Goal: Transaction & Acquisition: Obtain resource

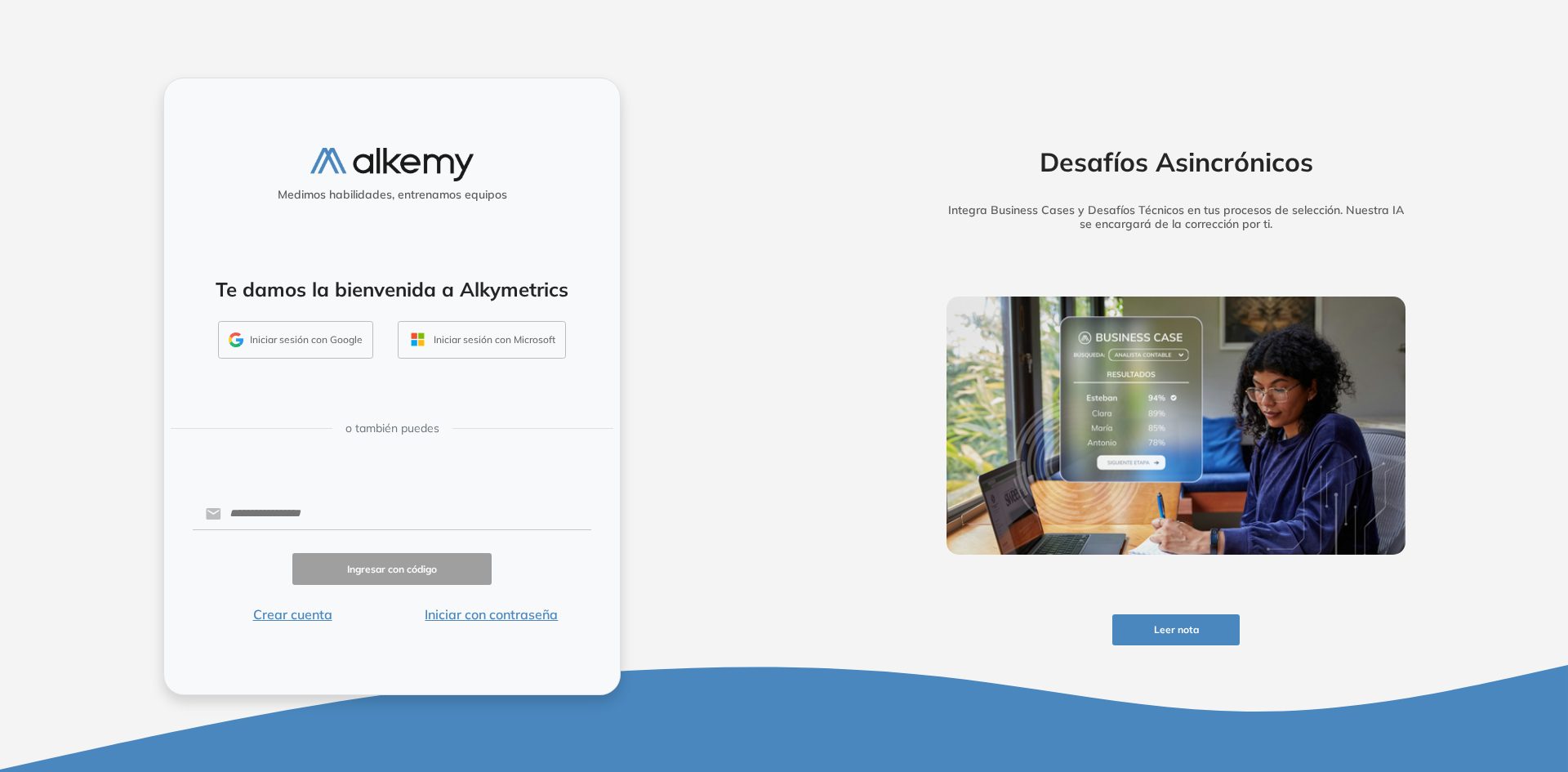
click at [511, 604] on button "Iniciar con contraseña" at bounding box center [492, 614] width 199 height 20
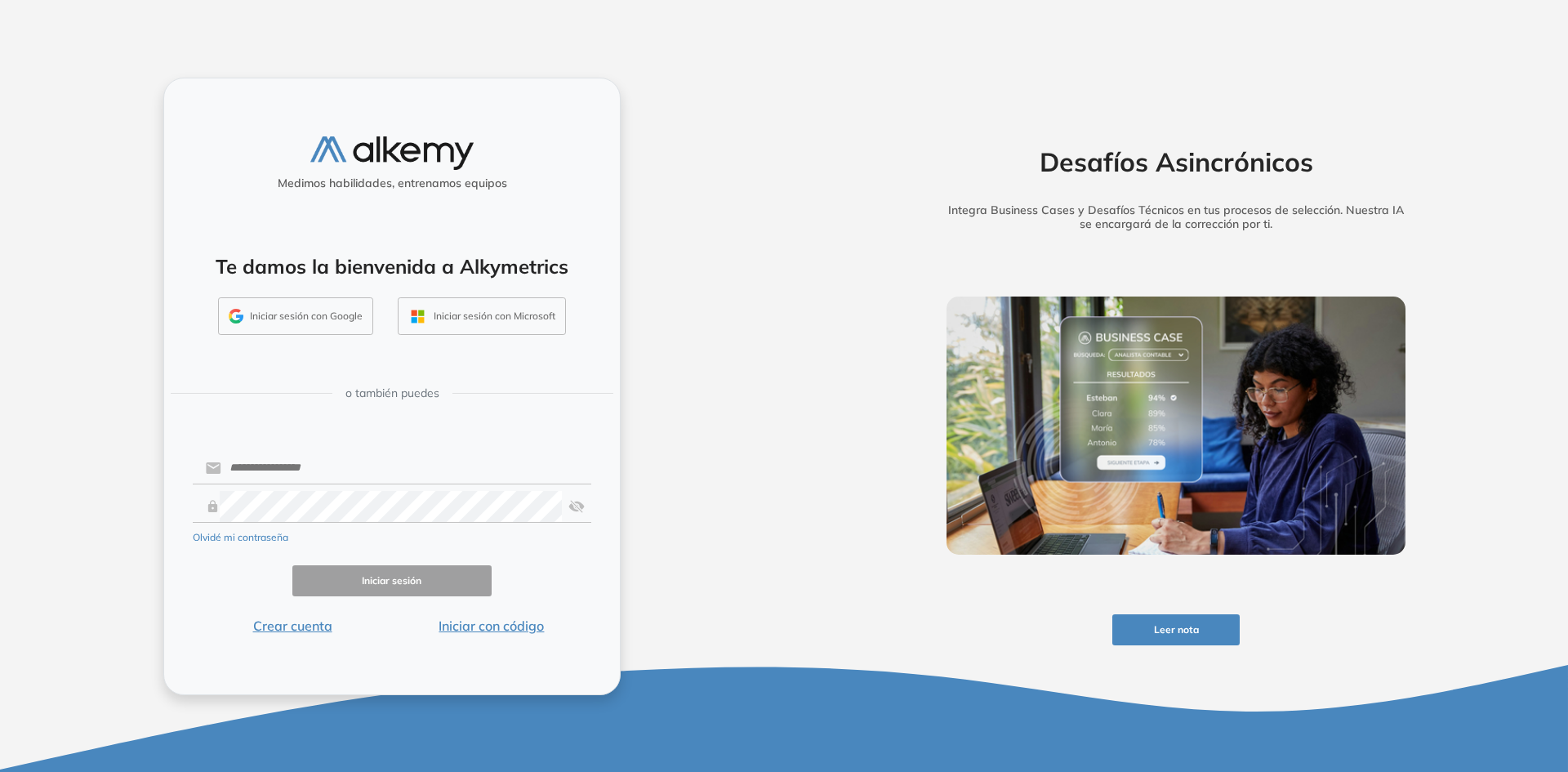
click at [407, 442] on div "Medimos habilidades, entrenamos equipos Te damos la bienvenida a Alkymetrics In…" at bounding box center [391, 386] width 457 height 617
click at [406, 457] on input "text" at bounding box center [406, 467] width 370 height 31
type input "**********"
click button "Iniciar sesión" at bounding box center [392, 581] width 199 height 32
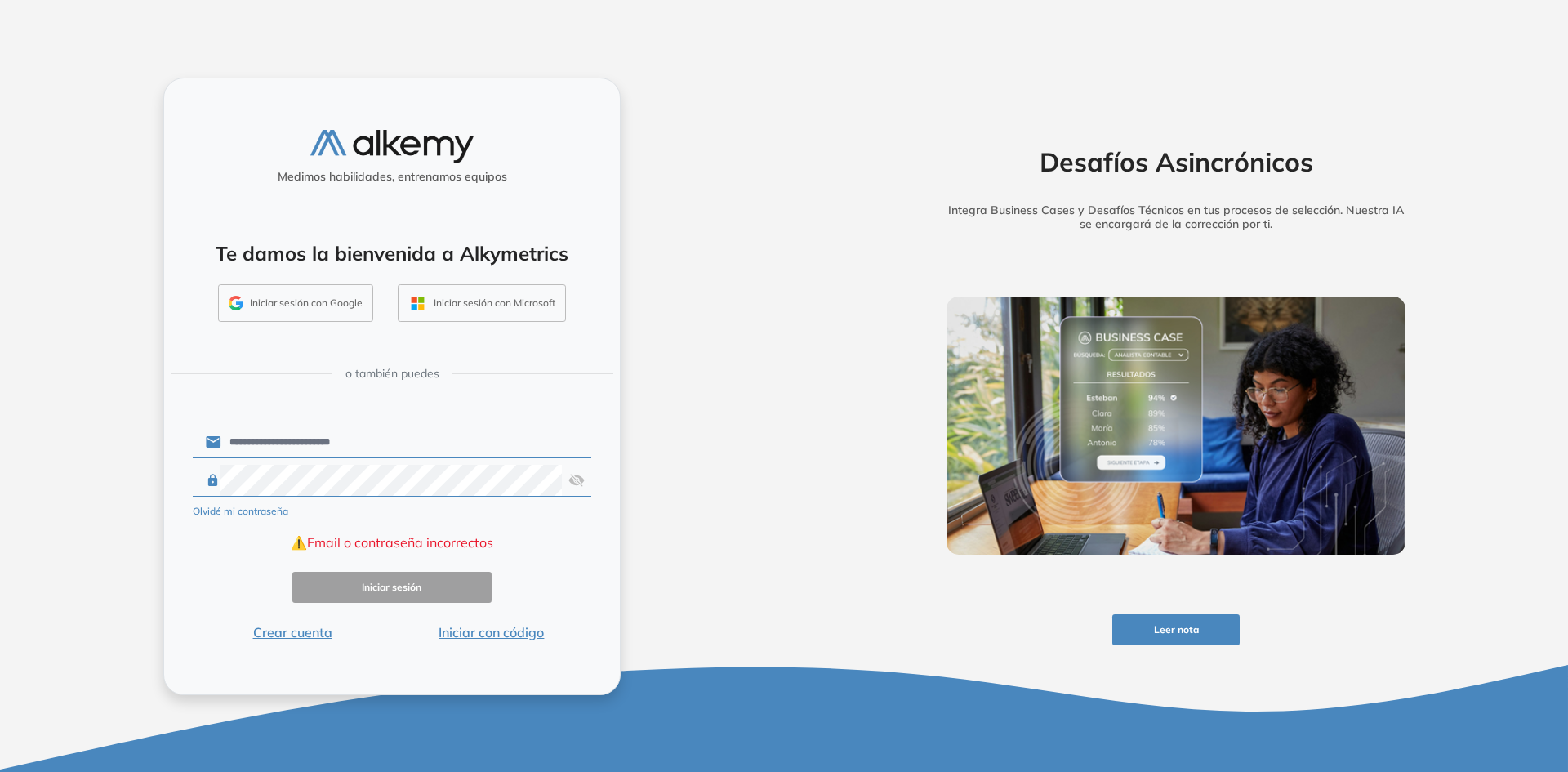
click at [149, 494] on div "**********" at bounding box center [392, 386] width 784 height 772
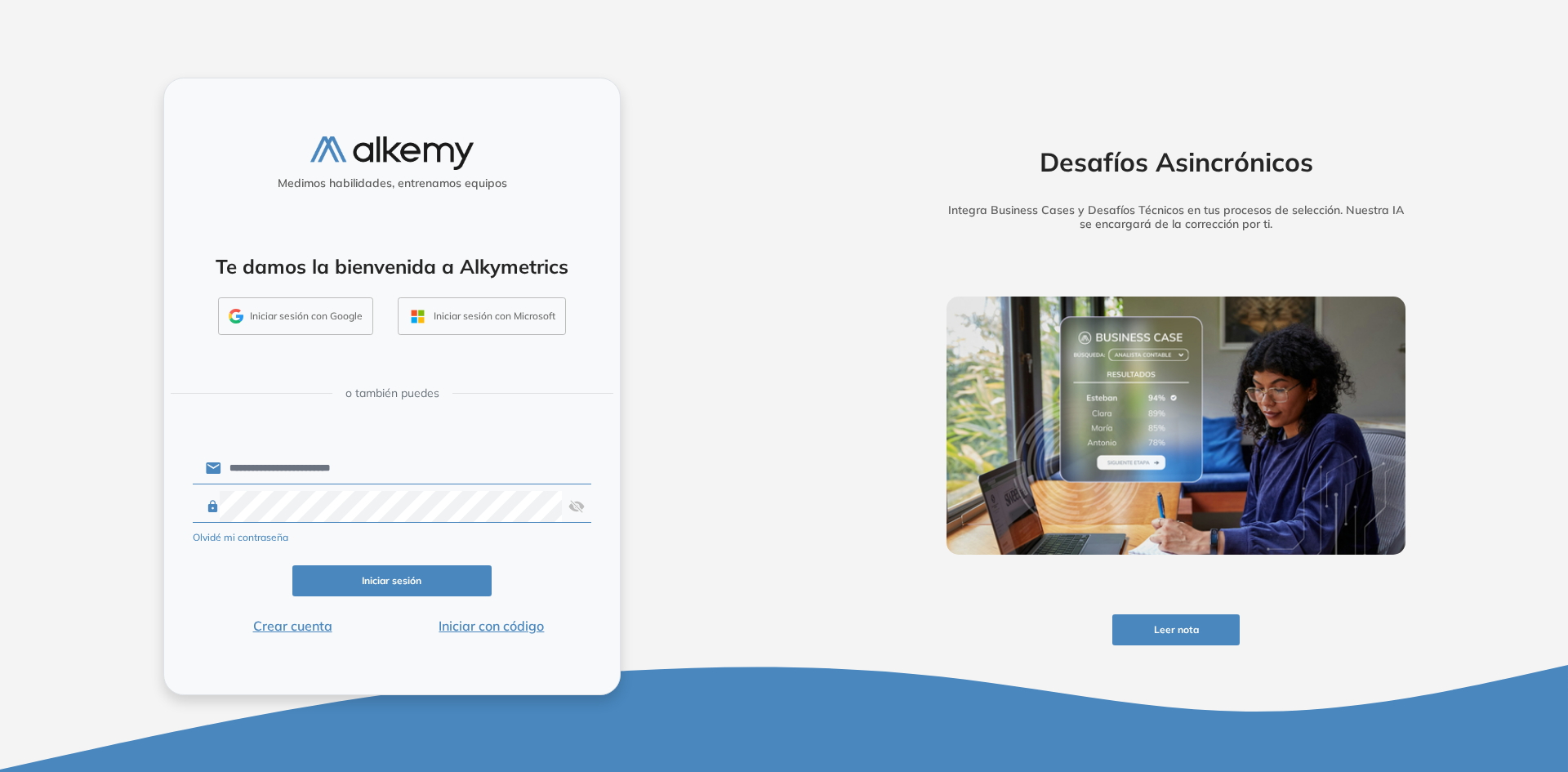
click at [381, 580] on button "Iniciar sesión" at bounding box center [392, 581] width 199 height 32
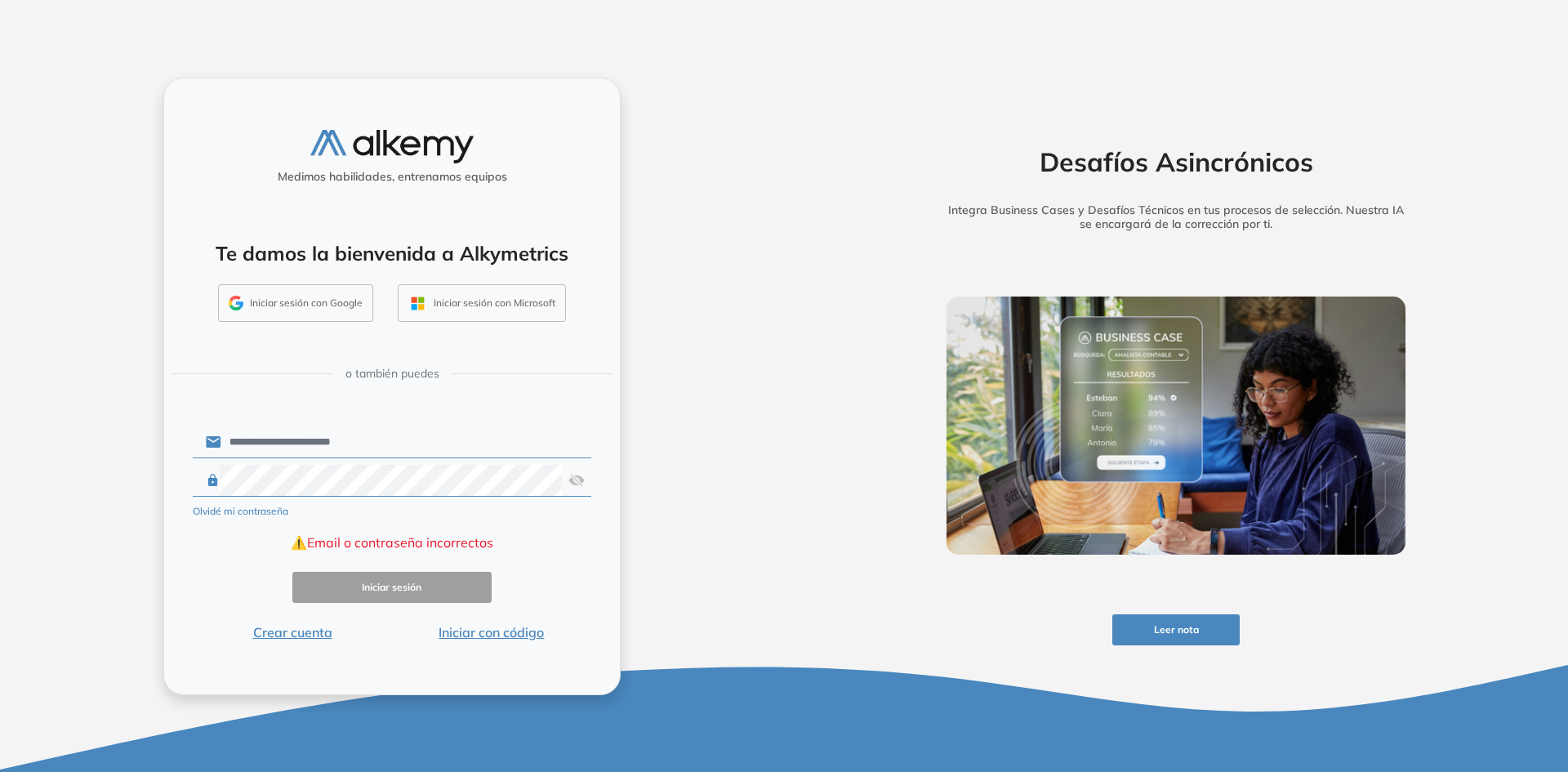
click at [399, 443] on input "**********" at bounding box center [406, 441] width 370 height 31
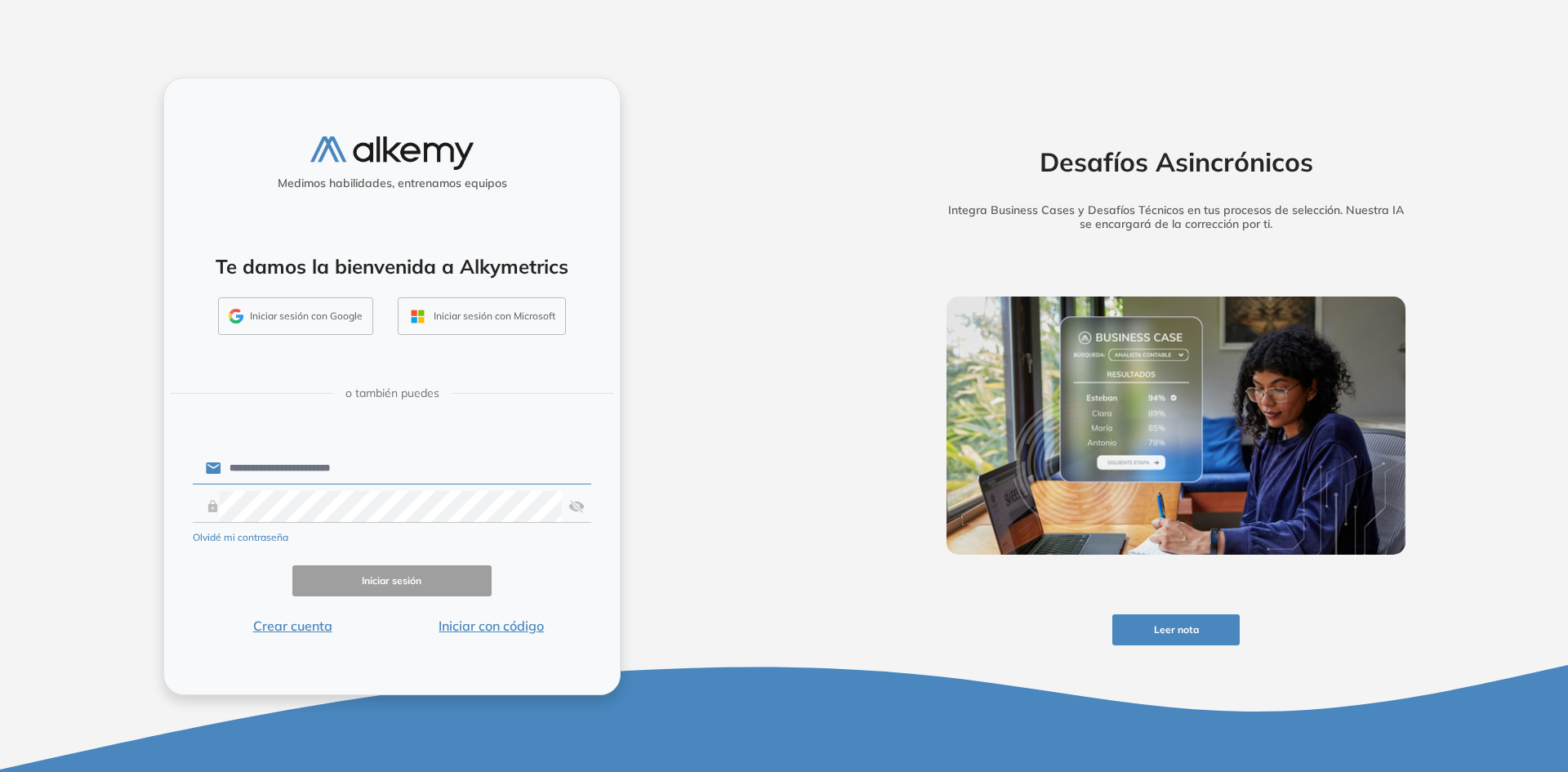
click at [368, 449] on form "**********" at bounding box center [392, 542] width 399 height 187
click at [384, 464] on input "**********" at bounding box center [406, 467] width 370 height 31
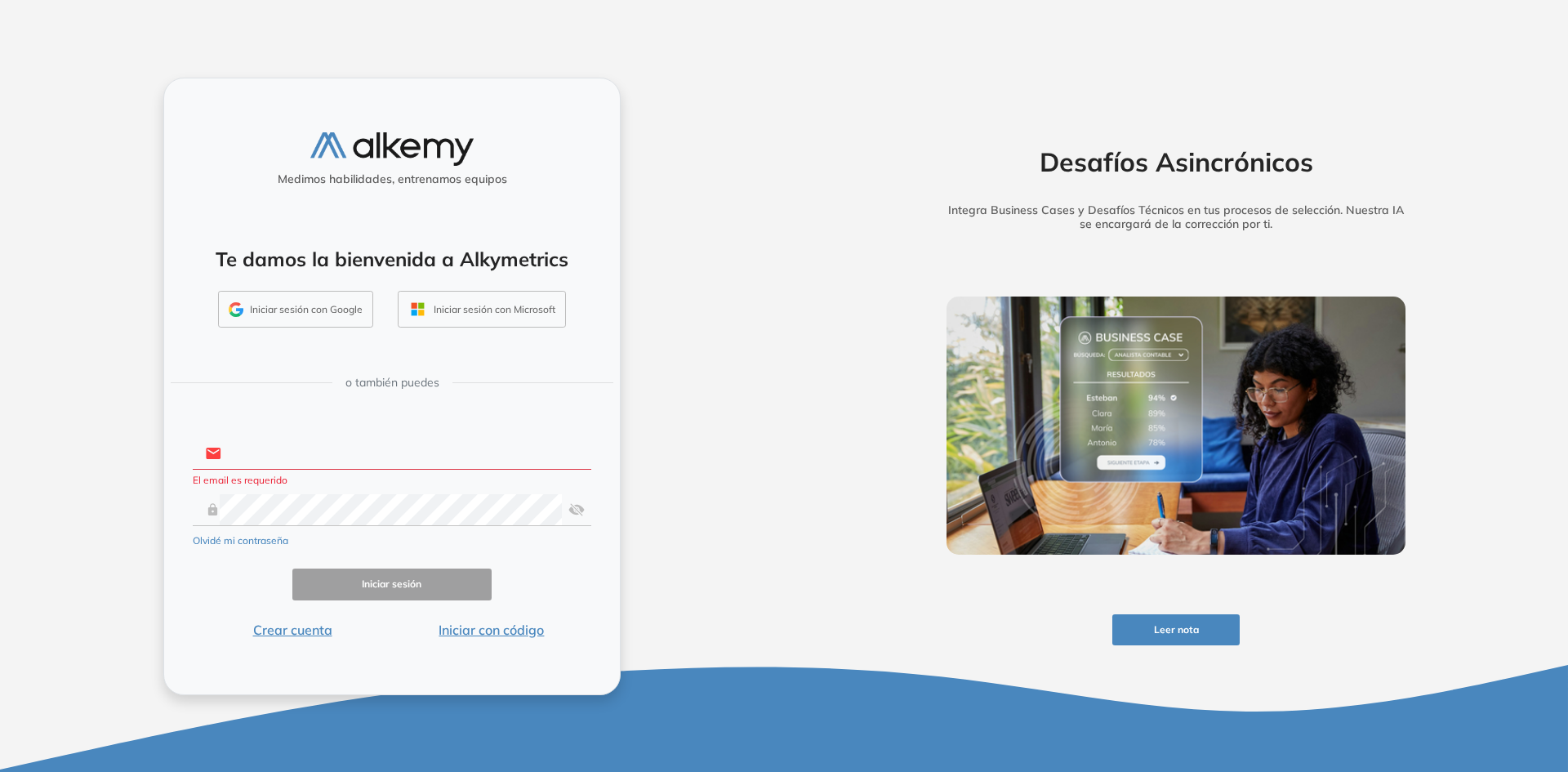
click at [279, 457] on input "text" at bounding box center [406, 453] width 370 height 31
type input "**********"
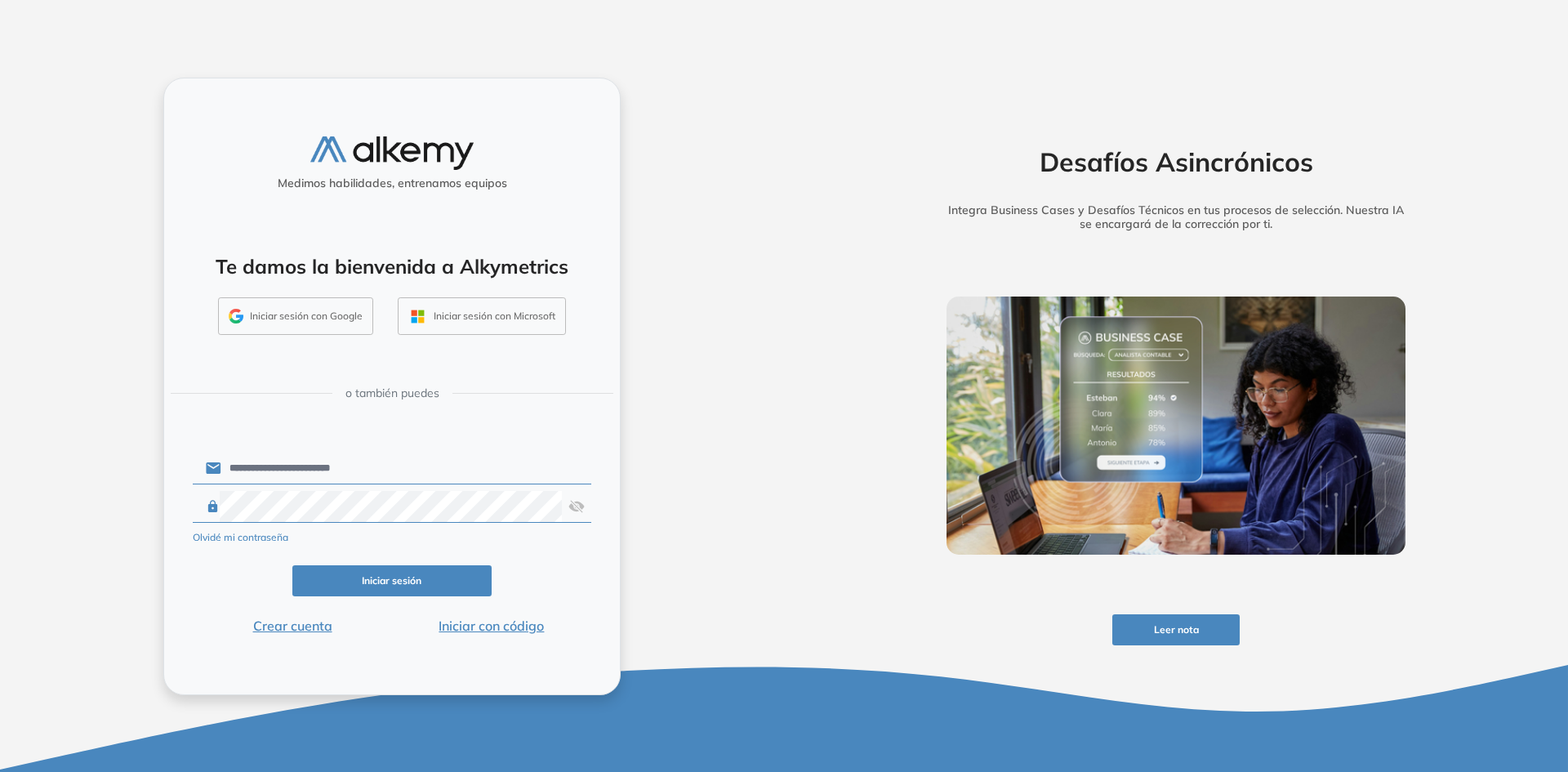
click button "Iniciar sesión" at bounding box center [392, 581] width 199 height 32
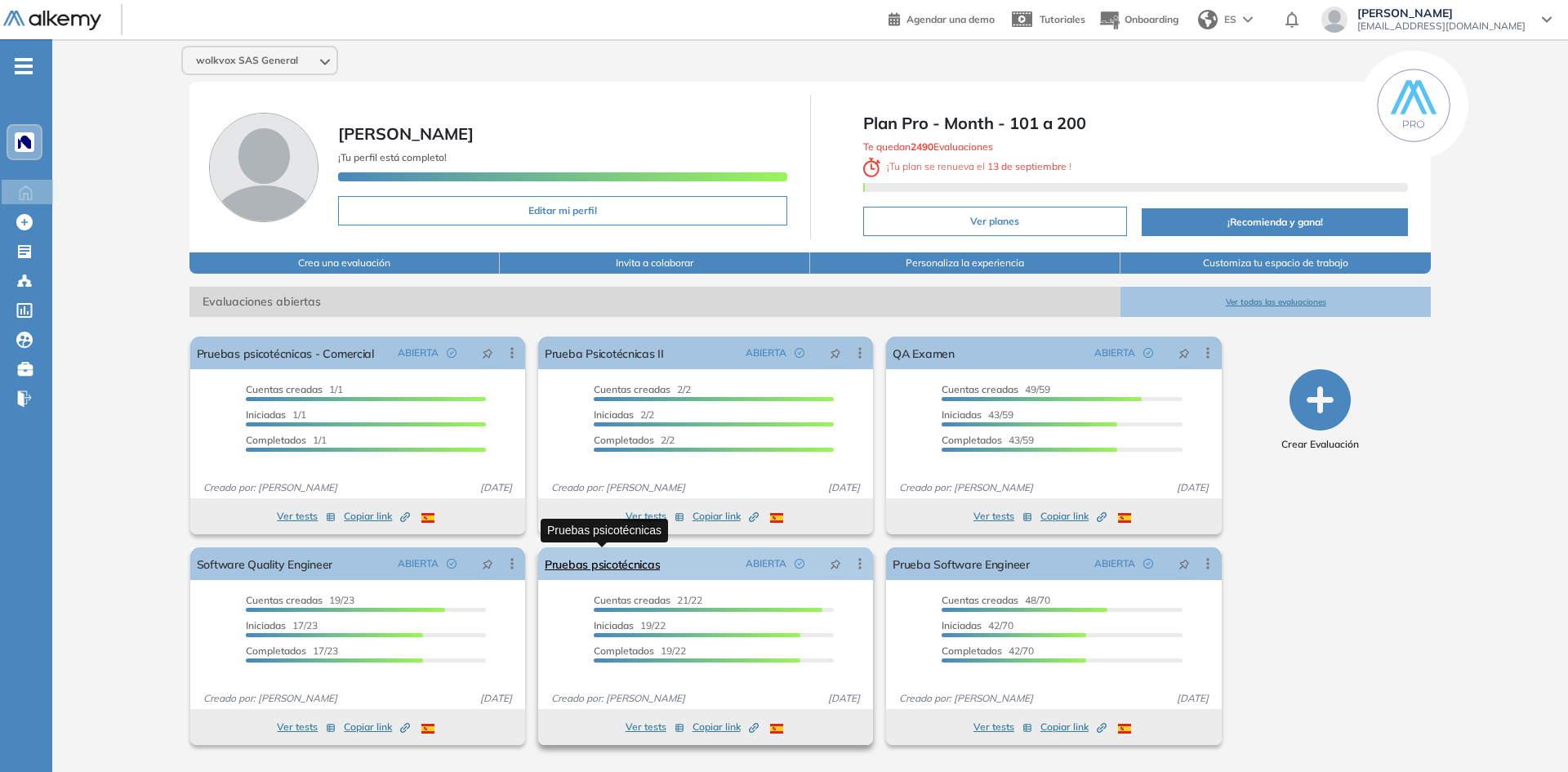
click at [608, 565] on link "Pruebas psicotécnicas" at bounding box center [603, 562] width 116 height 33
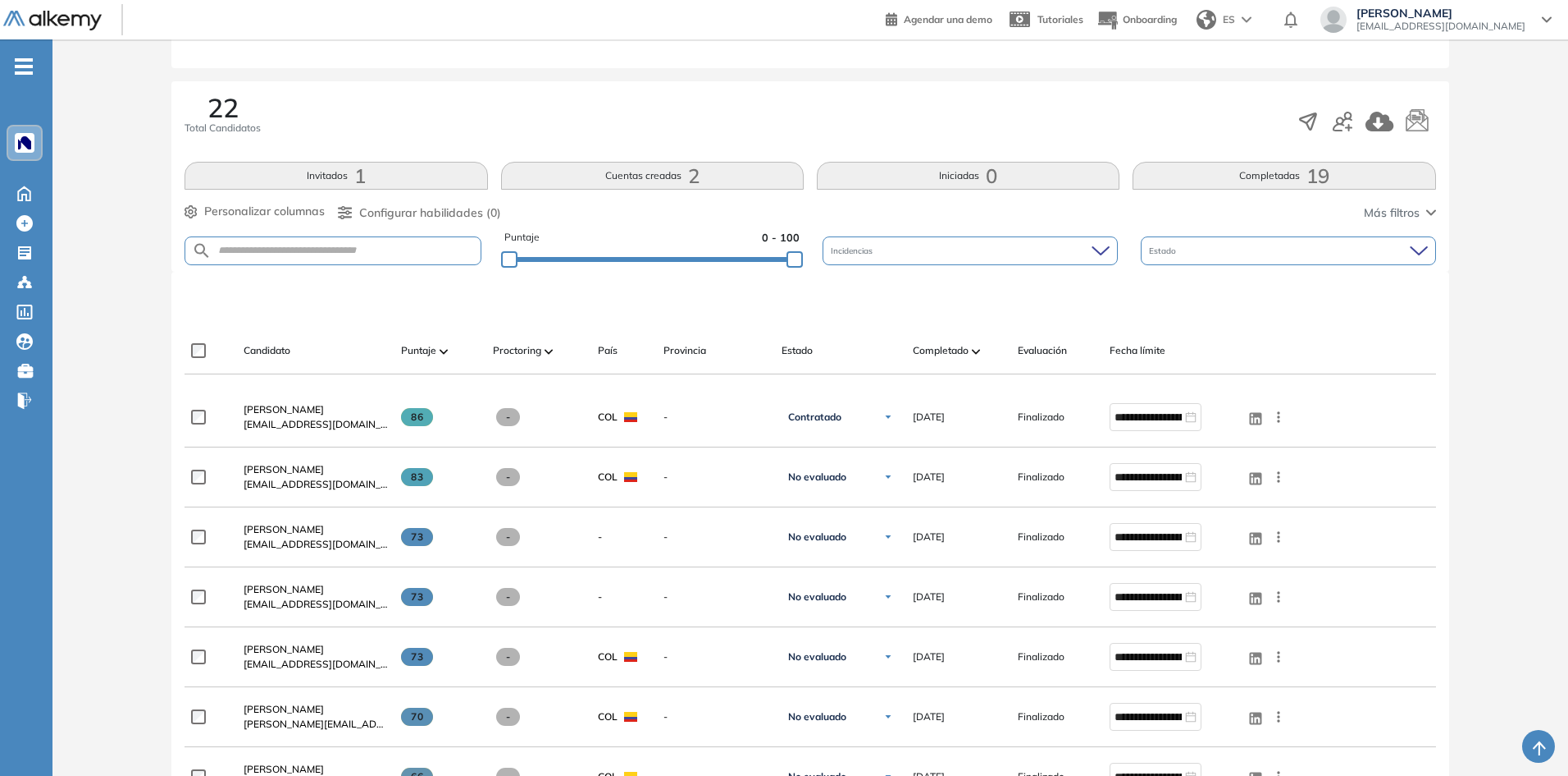
scroll to position [246, 0]
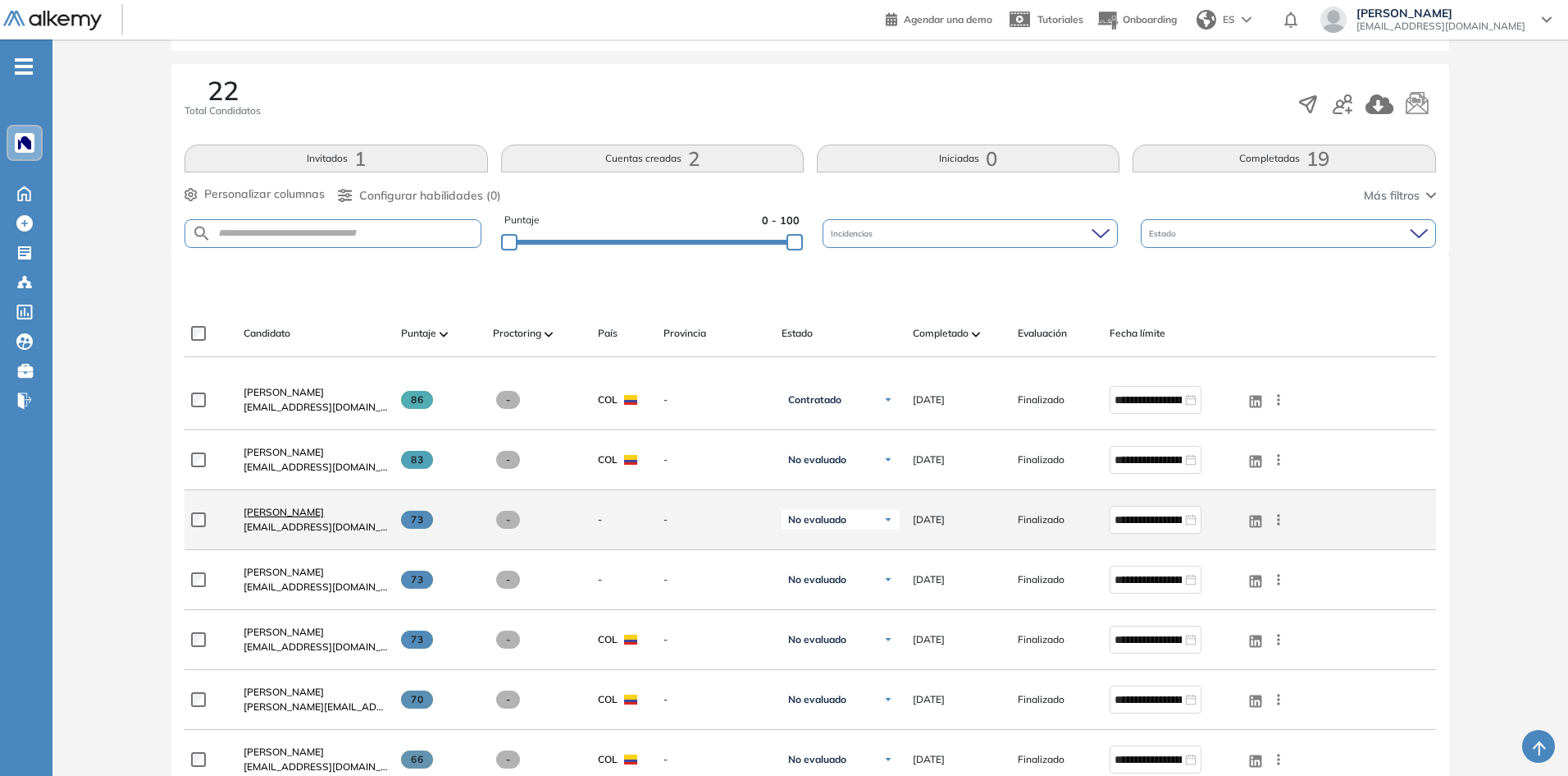
click at [276, 514] on span "[PERSON_NAME]" at bounding box center [283, 511] width 80 height 12
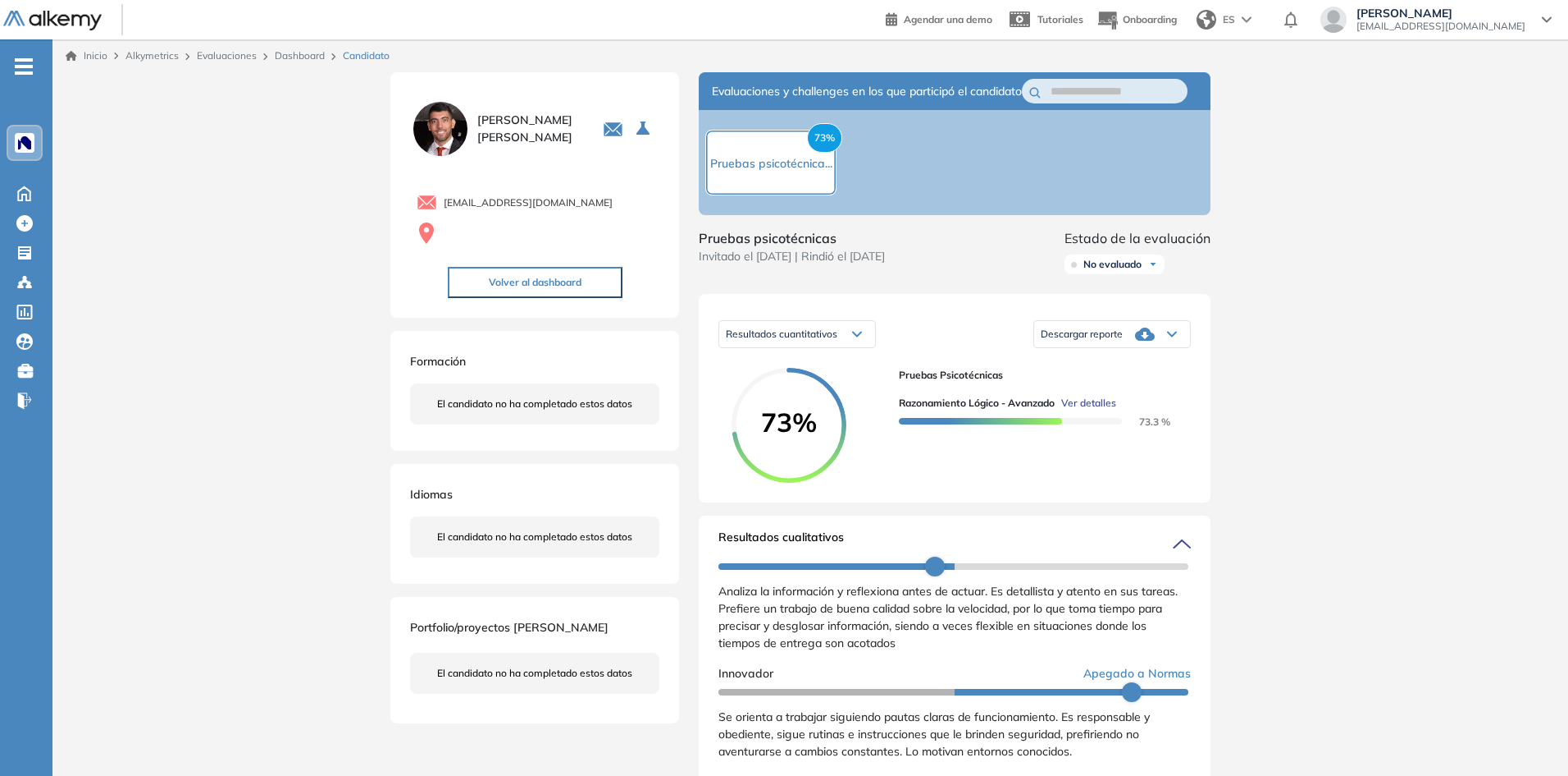
click at [1155, 349] on div "Descargar reporte" at bounding box center [1112, 333] width 156 height 33
click at [1255, 422] on div "Inicio Alkymetrics Evaluaciones Dashboard Candidato Duración : 00:00:00 Cantida…" at bounding box center [810, 726] width 1516 height 1375
click at [1127, 350] on div "Descargar reporte" at bounding box center [1112, 333] width 156 height 33
click at [1118, 382] on li "Descargar informe completo" at bounding box center [1102, 373] width 122 height 17
click at [821, 341] on span "Resultados cuantitativos" at bounding box center [781, 334] width 111 height 13
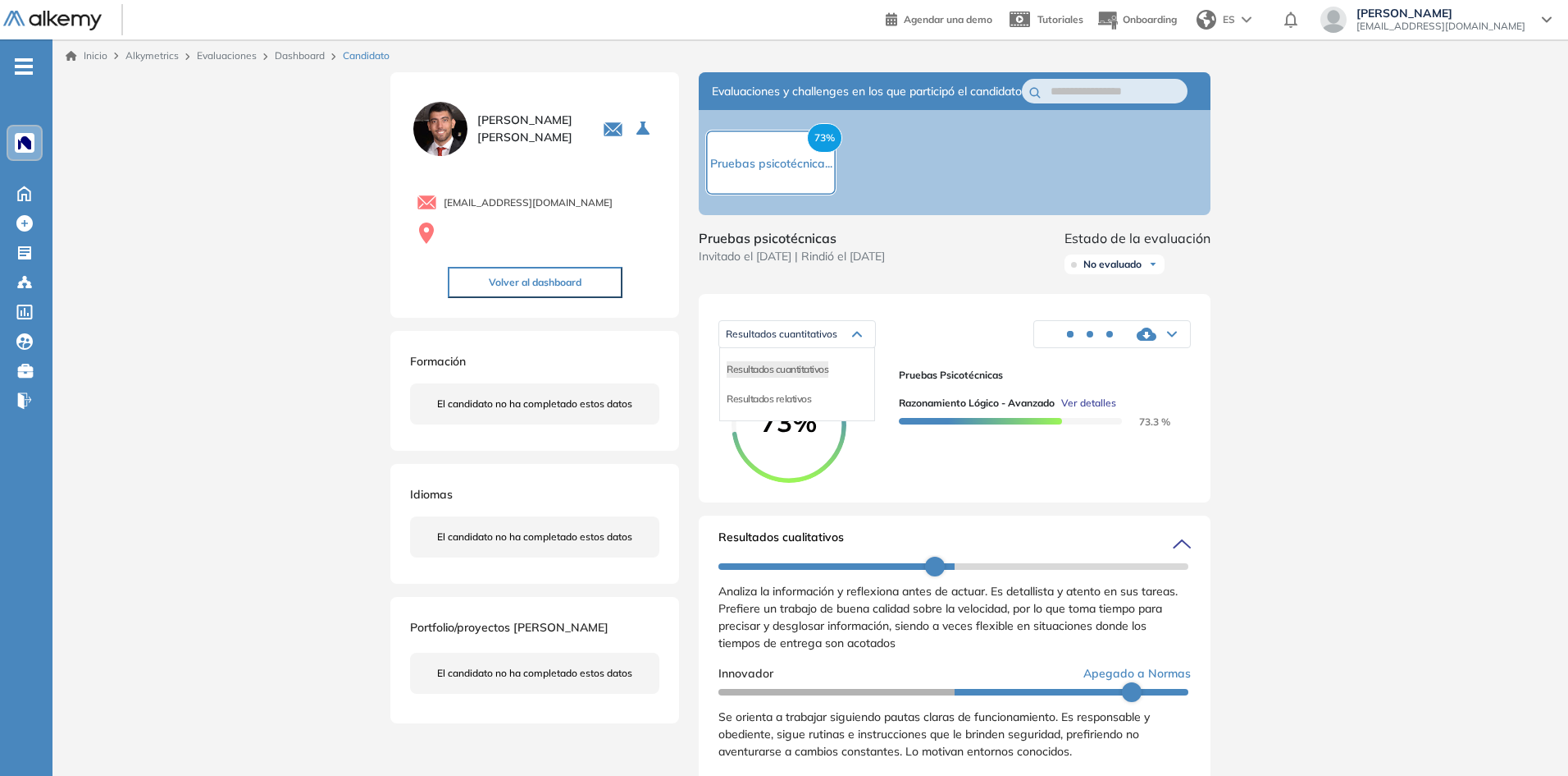
click at [976, 376] on div "Resultados cuantitativos Resultados cuantitativos Resultados relativos Descarga…" at bounding box center [954, 398] width 512 height 209
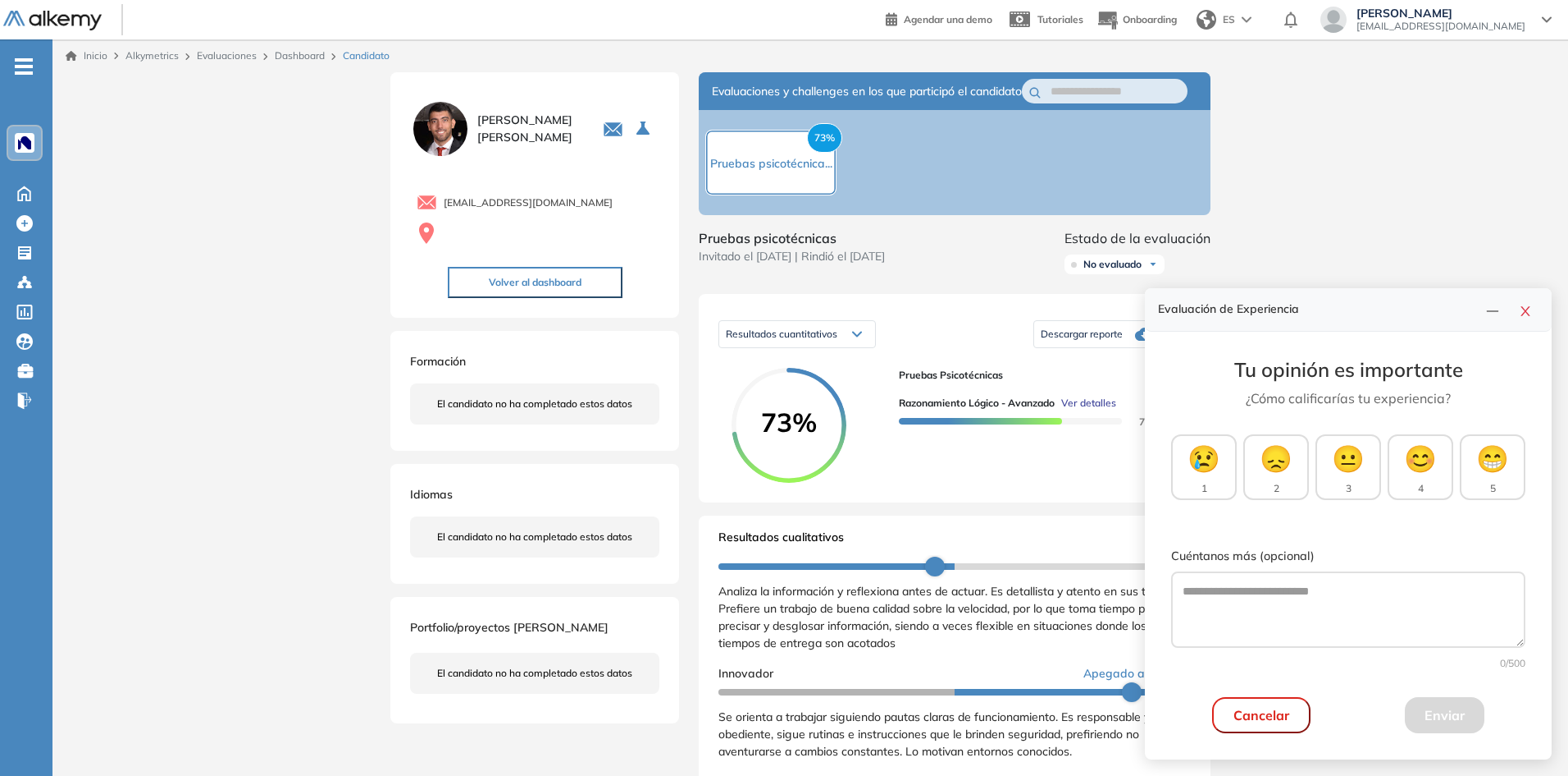
click at [973, 355] on div "Resultados cuantitativos Resultados cuantitativos Resultados relativos Descarga…" at bounding box center [954, 334] width 472 height 41
click at [841, 347] on div "Resultados cuantitativos" at bounding box center [797, 334] width 156 height 26
click at [789, 404] on span "Resultados relativos" at bounding box center [769, 398] width 84 height 12
click at [1063, 342] on div "Sin segmentación" at bounding box center [1112, 334] width 156 height 26
click at [1503, 315] on button "button" at bounding box center [1493, 309] width 26 height 23
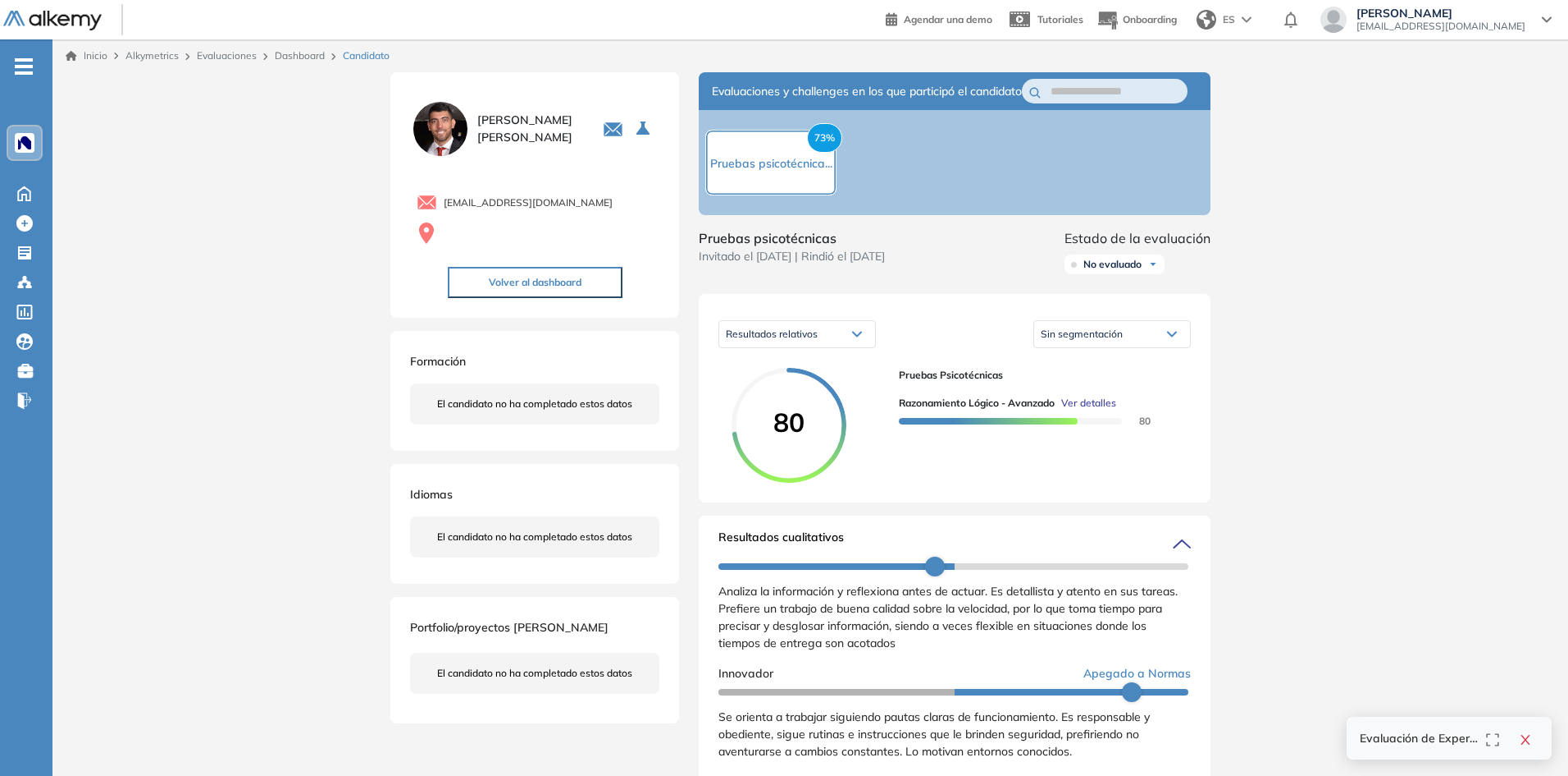
click at [790, 341] on div "Resultados relativos" at bounding box center [797, 334] width 156 height 26
click at [804, 375] on span "Resultados cuantitativos" at bounding box center [777, 369] width 102 height 12
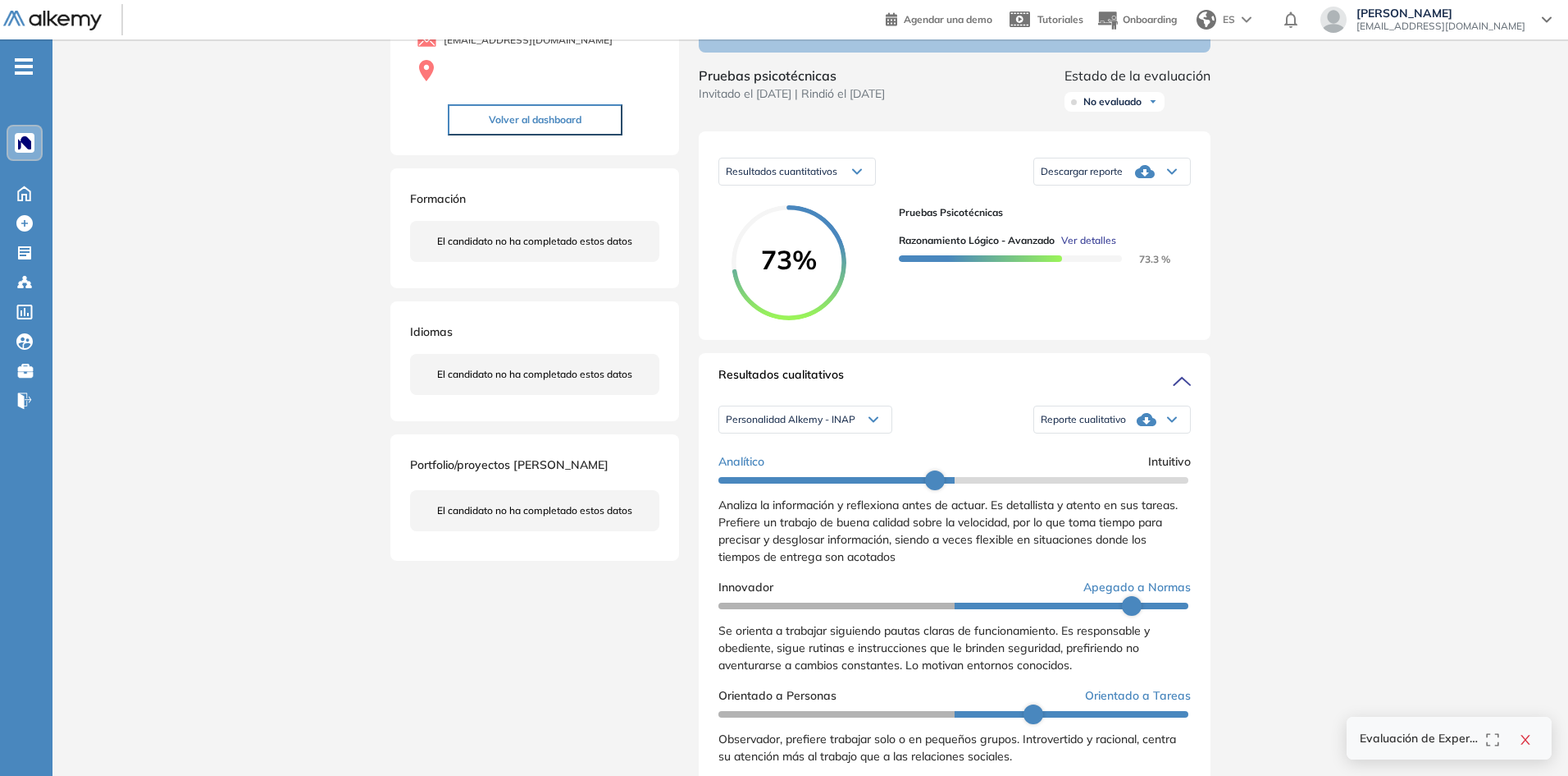
click at [1129, 434] on div "Reporte cualitativo" at bounding box center [1112, 418] width 156 height 33
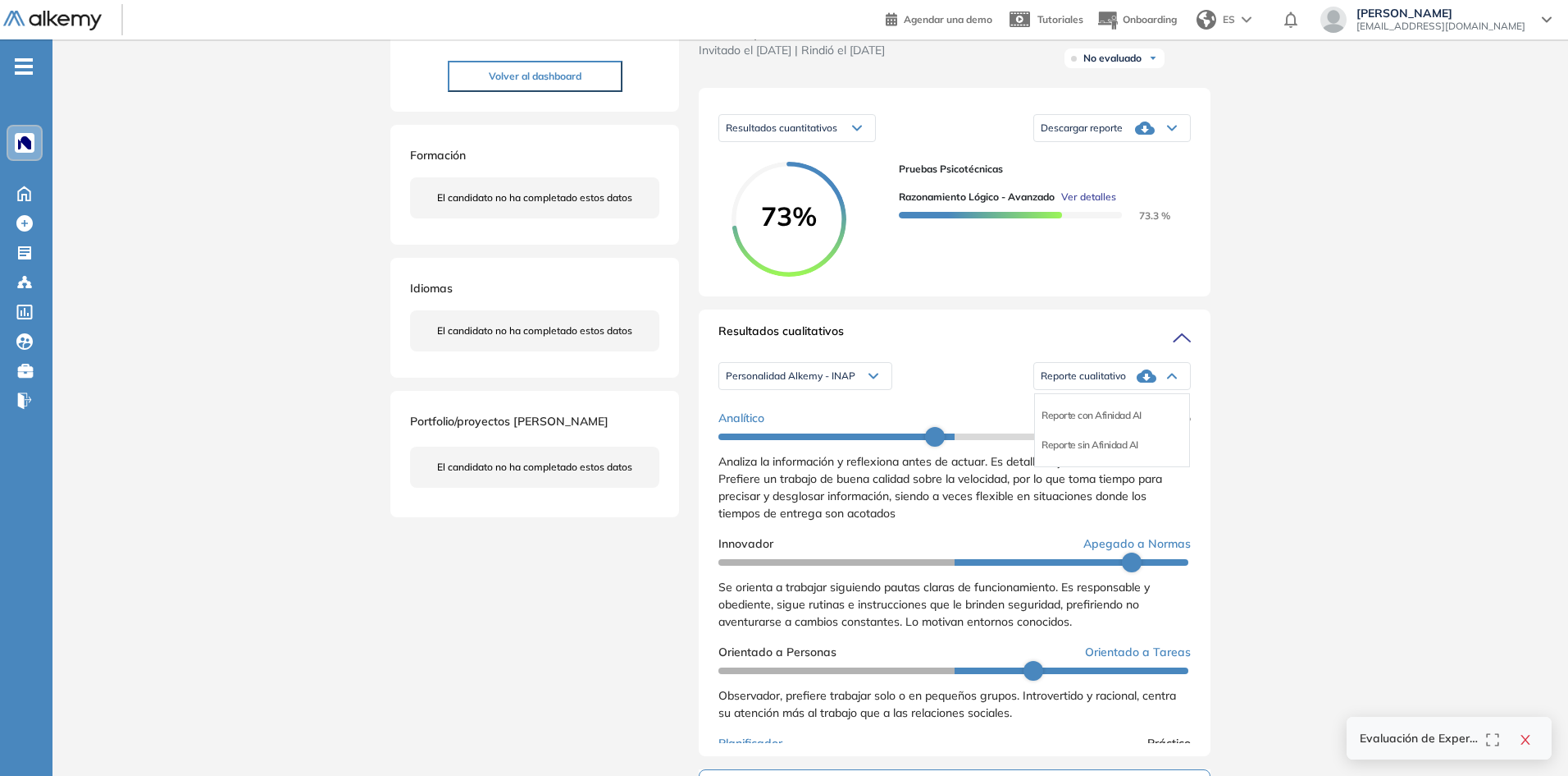
scroll to position [244, 0]
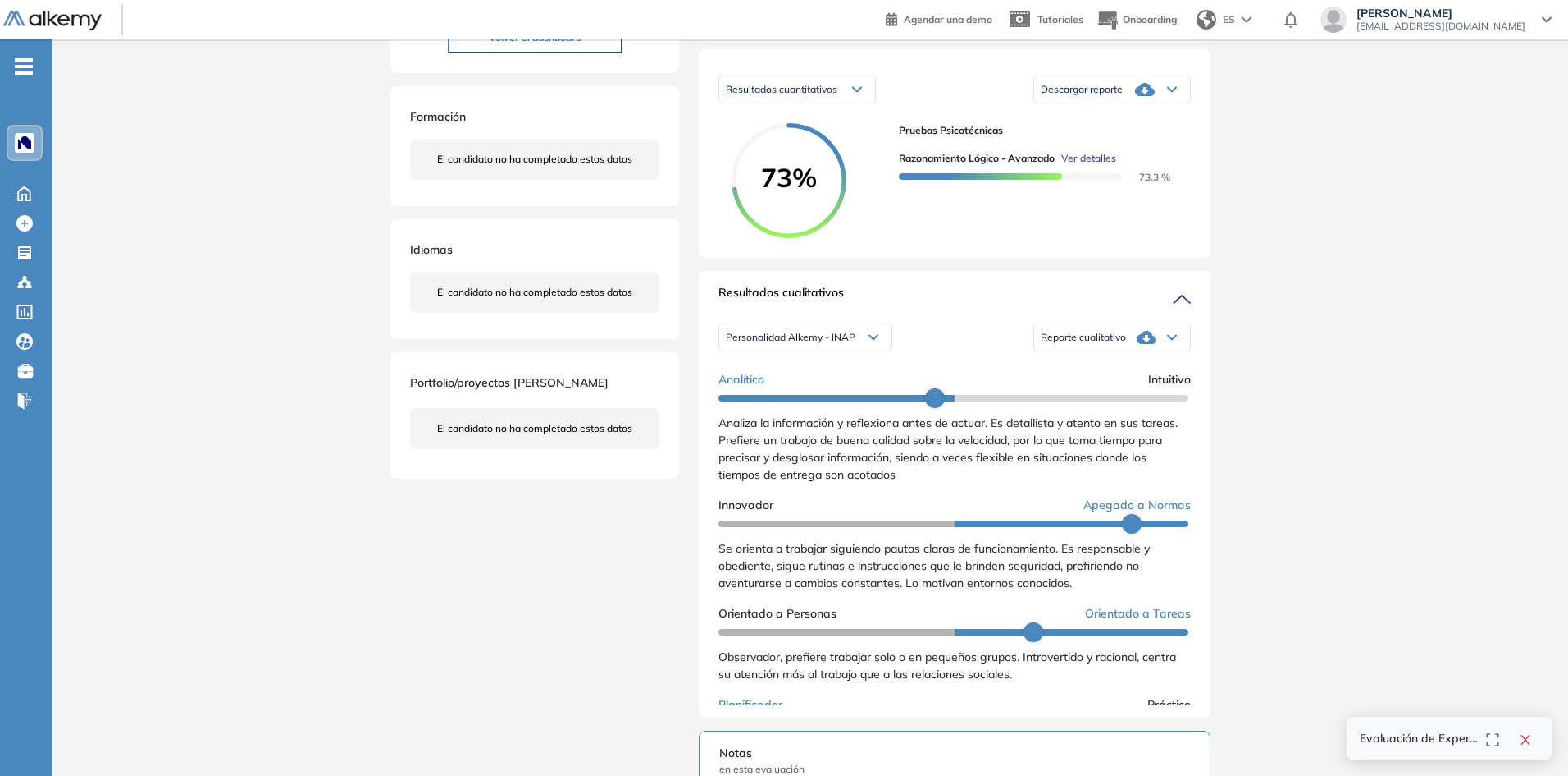
click at [931, 338] on div "Personalidad Alkemy - INAP Personalidad Alkemy - INAP Personalidad - MBTI Repor…" at bounding box center [954, 337] width 472 height 41
click at [864, 350] on div "Personalidad Alkemy - INAP" at bounding box center [806, 337] width 172 height 26
drag, startPoint x: 962, startPoint y: 376, endPoint x: 983, endPoint y: 372, distance: 21.4
click at [962, 376] on div "Personalidad Alkemy - INAP Personalidad Alkemy - INAP Personalidad - MBTI Repor…" at bounding box center [954, 545] width 472 height 470
click at [1074, 344] on span "Reporte cualitativo" at bounding box center [1083, 337] width 85 height 13
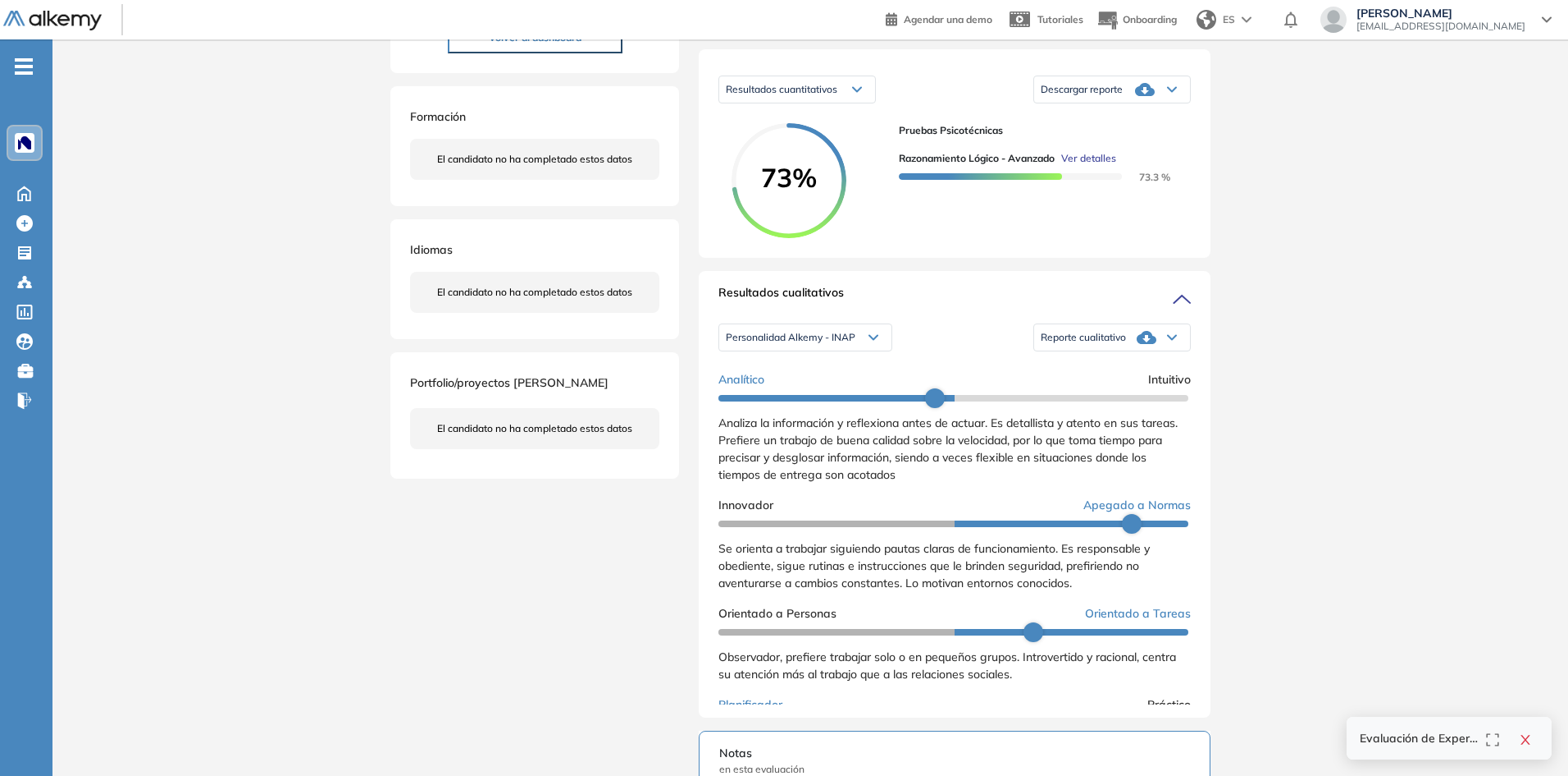
click at [955, 351] on div "Personalidad Alkemy - INAP Personalidad Alkemy - INAP Personalidad - MBTI Repor…" at bounding box center [954, 337] width 472 height 41
click at [1049, 344] on span "Reporte cualitativo" at bounding box center [1083, 337] width 85 height 13
click at [1068, 415] on li "Reporte sin Afinidad AI" at bounding box center [1089, 406] width 96 height 17
click at [1082, 344] on span "Reporte cualitativo" at bounding box center [1083, 337] width 85 height 13
click at [1081, 385] on li "Reporte con Afinidad AI" at bounding box center [1091, 377] width 100 height 17
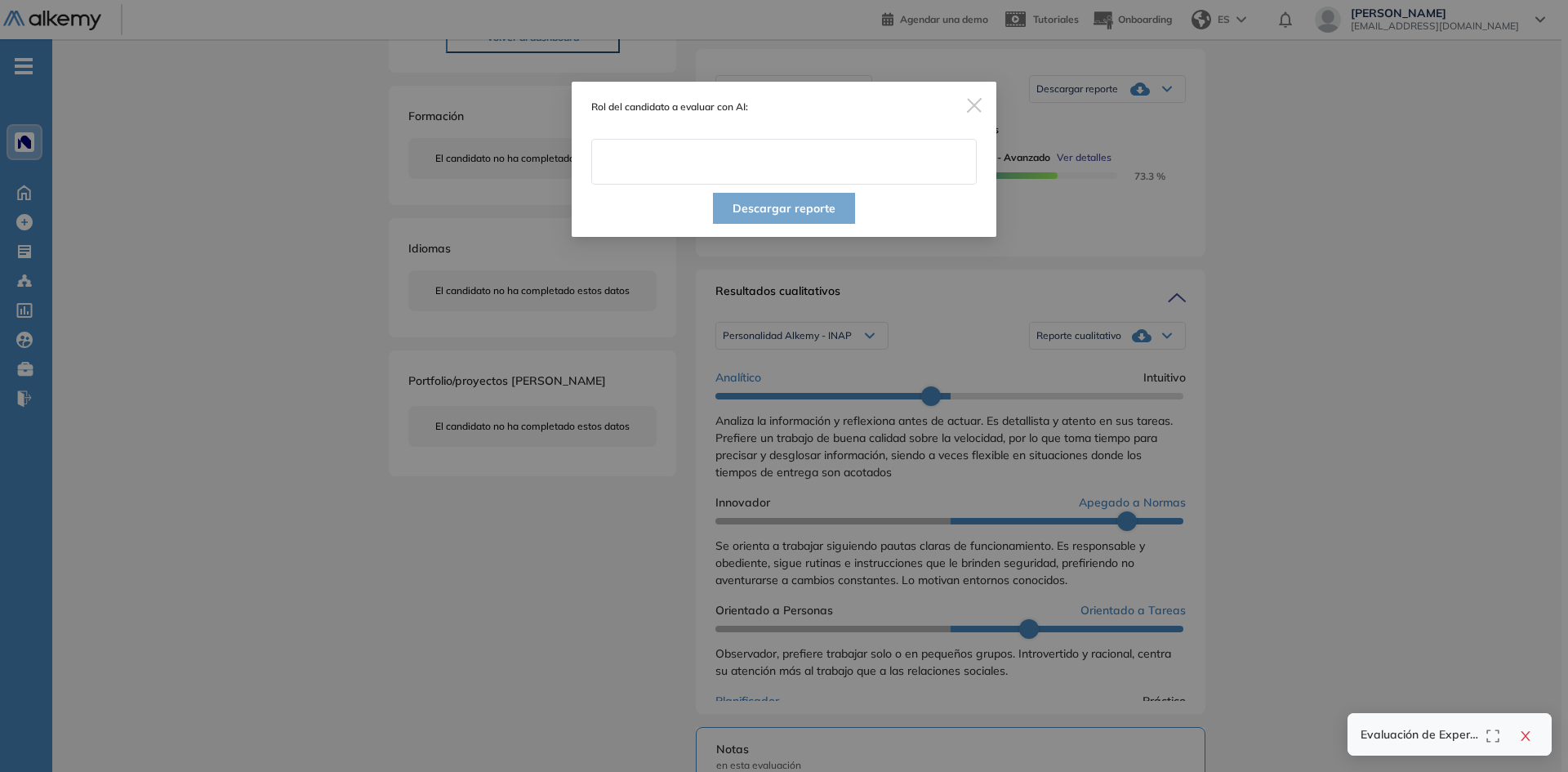
click at [804, 169] on input "text" at bounding box center [784, 161] width 386 height 46
click at [976, 102] on img "Close" at bounding box center [975, 105] width 15 height 15
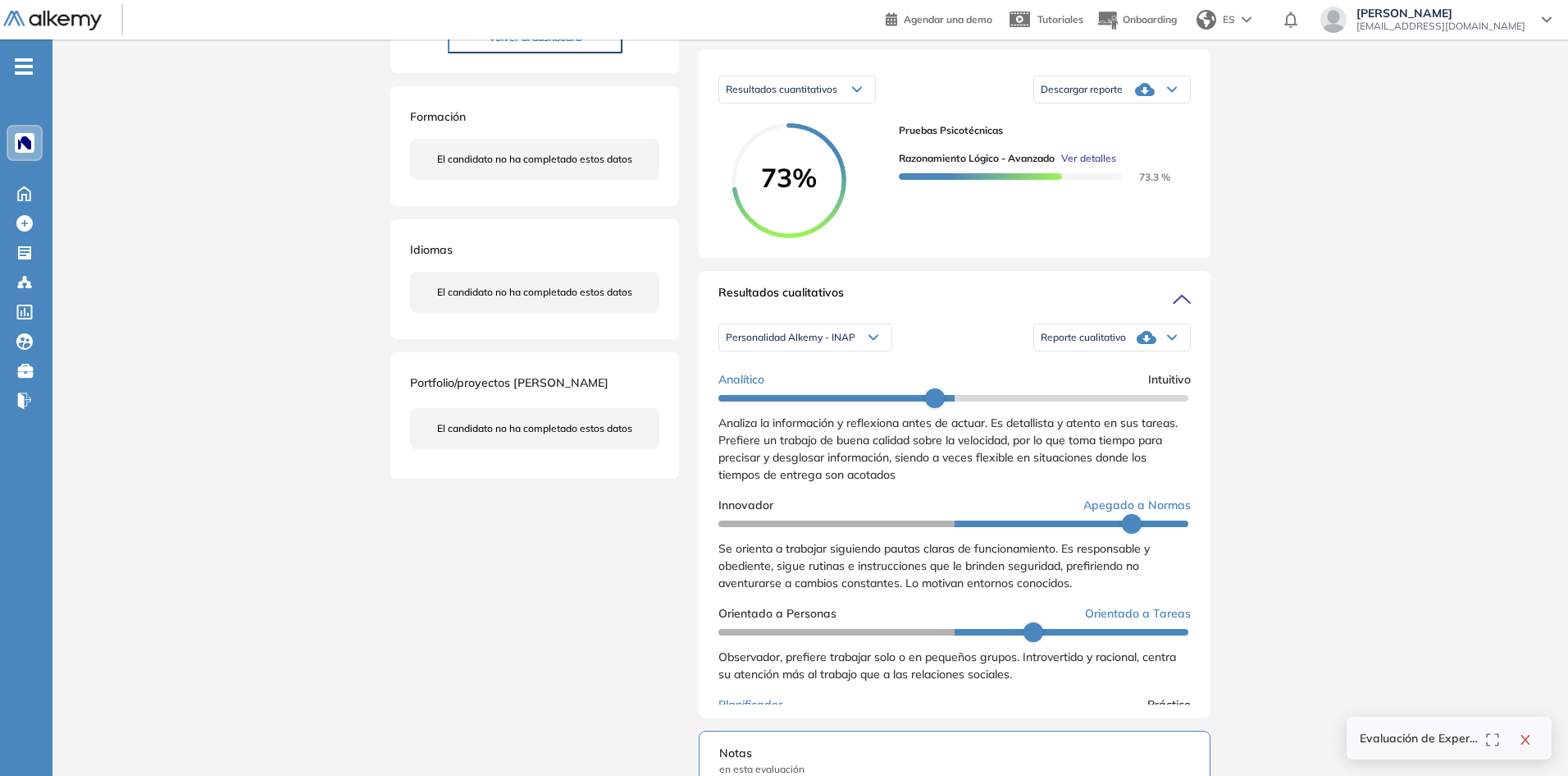
click at [1128, 354] on div "Reporte cualitativo" at bounding box center [1112, 337] width 156 height 33
click at [942, 330] on div "Personalidad Alkemy - INAP Personalidad Alkemy - INAP Personalidad - MBTI Repor…" at bounding box center [954, 545] width 472 height 470
click at [835, 344] on span "Personalidad Alkemy - INAP" at bounding box center [791, 337] width 130 height 13
drag, startPoint x: 1061, startPoint y: 343, endPoint x: 1064, endPoint y: 352, distance: 9.5
click at [1063, 343] on div "Reporte cualitativo" at bounding box center [1112, 337] width 156 height 33
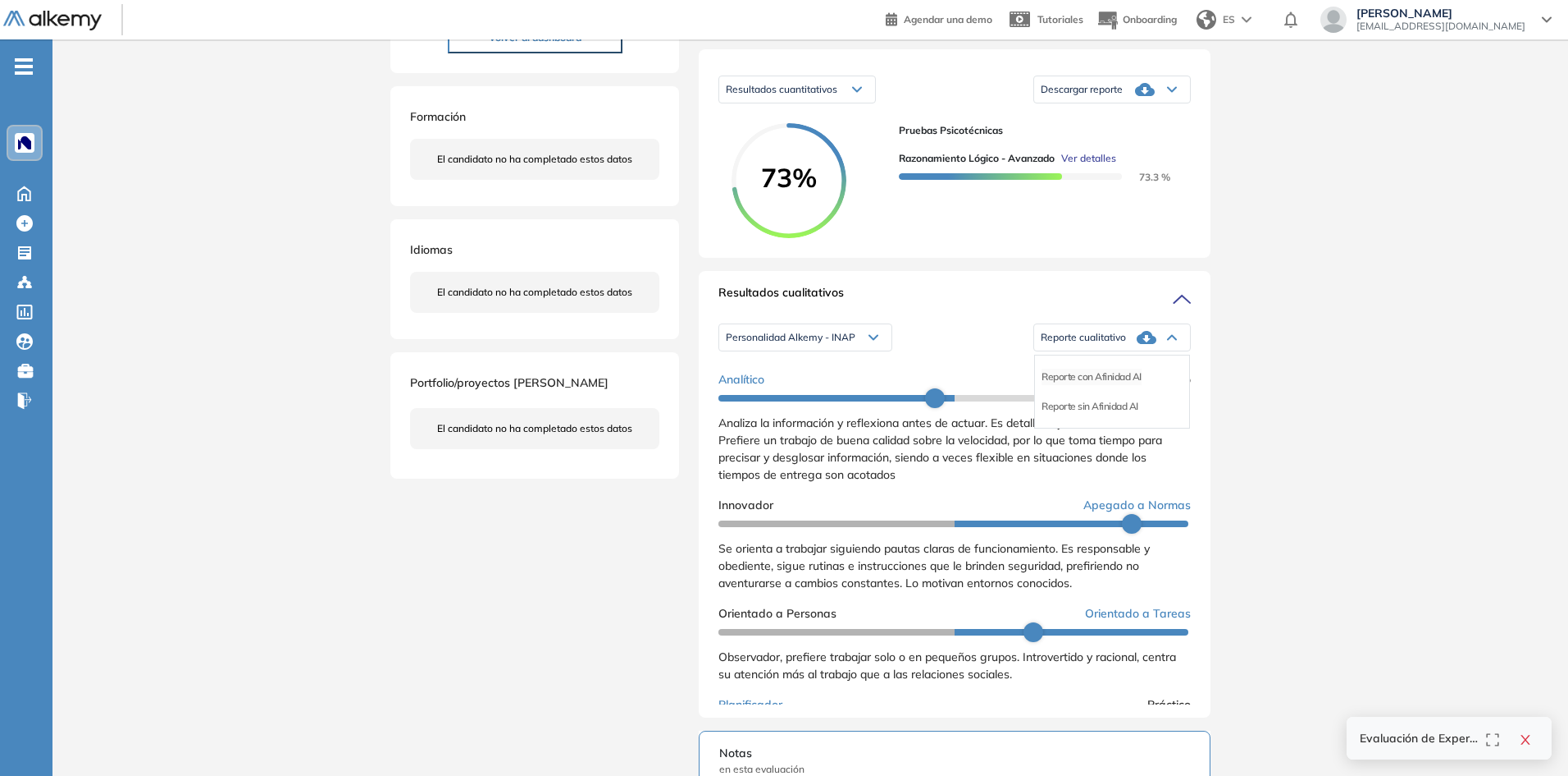
click at [1071, 385] on li "Reporte con Afinidad AI" at bounding box center [1091, 377] width 100 height 17
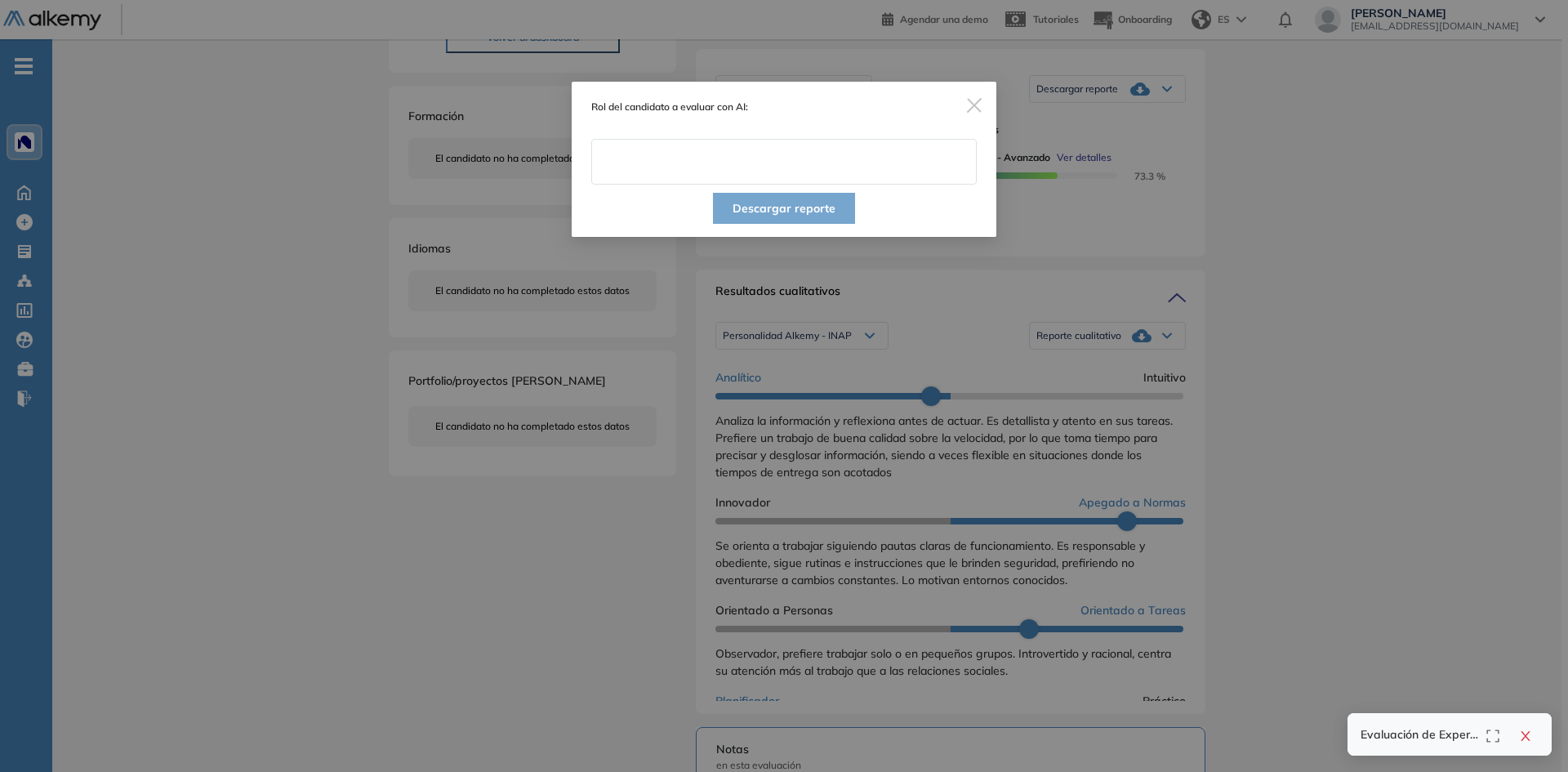
click at [750, 163] on input "text" at bounding box center [784, 161] width 386 height 46
type input "**********"
click at [824, 198] on button "Descargar reporte" at bounding box center [784, 208] width 143 height 31
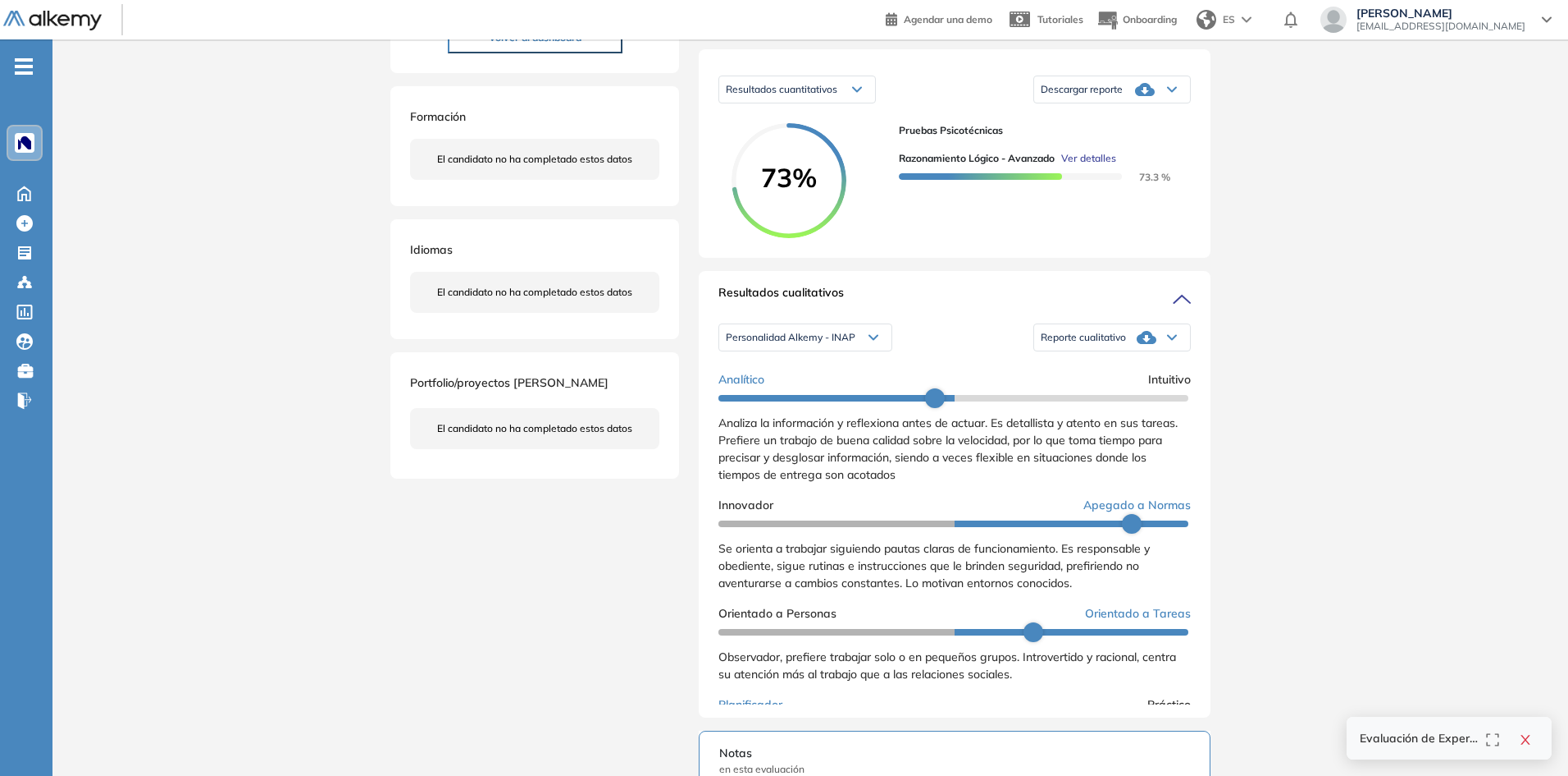
click at [1497, 176] on div "Inicio Alkymetrics Evaluaciones Dashboard Candidato Duración : 00:00:00 Cantida…" at bounding box center [810, 482] width 1516 height 1375
click at [815, 344] on span "Personalidad Alkemy - INAP" at bounding box center [791, 337] width 130 height 13
click at [789, 415] on li "Personalidad - MBTI" at bounding box center [769, 406] width 85 height 17
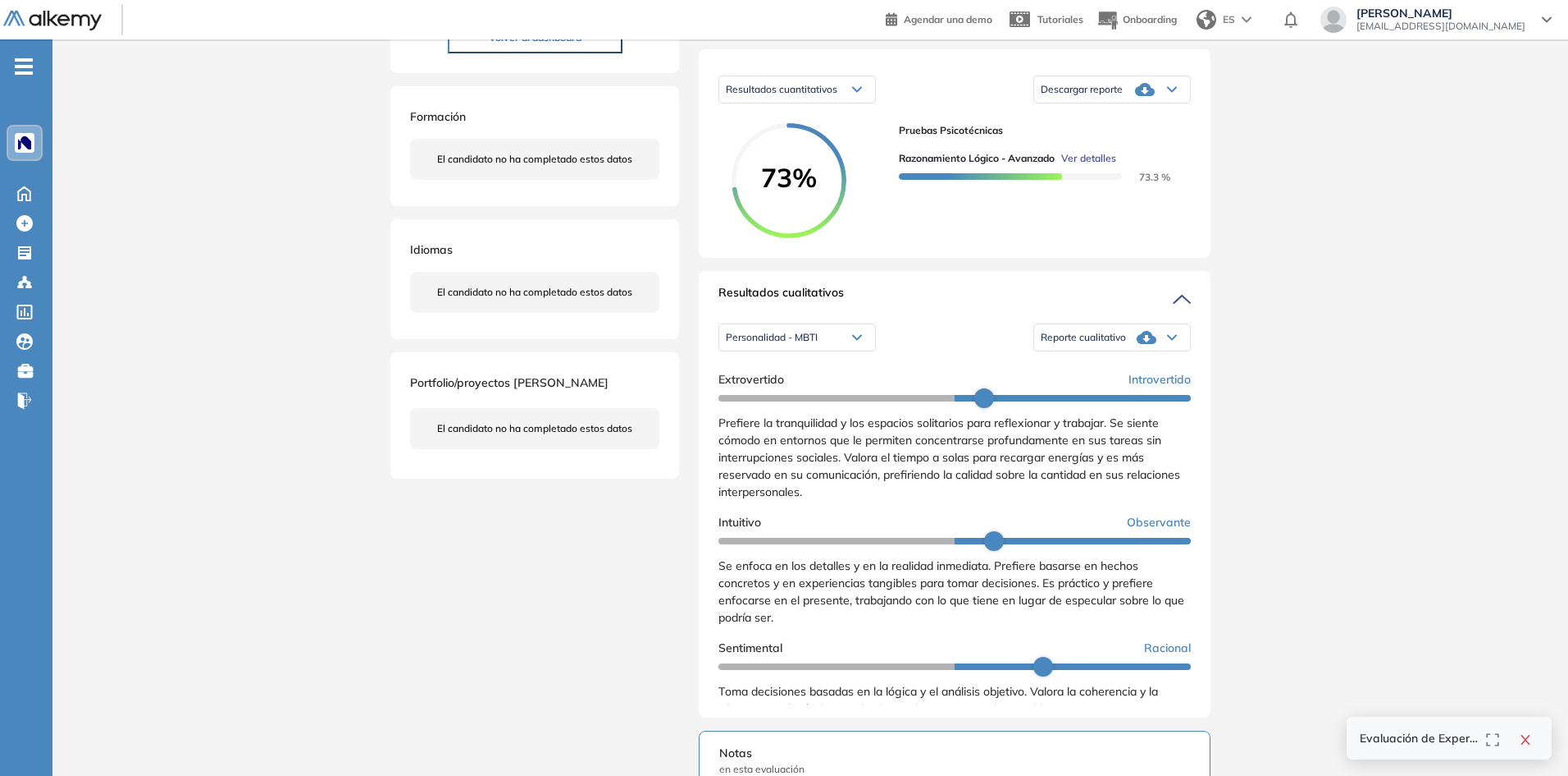
click at [1080, 354] on div "Reporte cualitativo" at bounding box center [1112, 337] width 156 height 33
click at [1101, 415] on li "Reporte sin Afinidad AI" at bounding box center [1089, 406] width 96 height 17
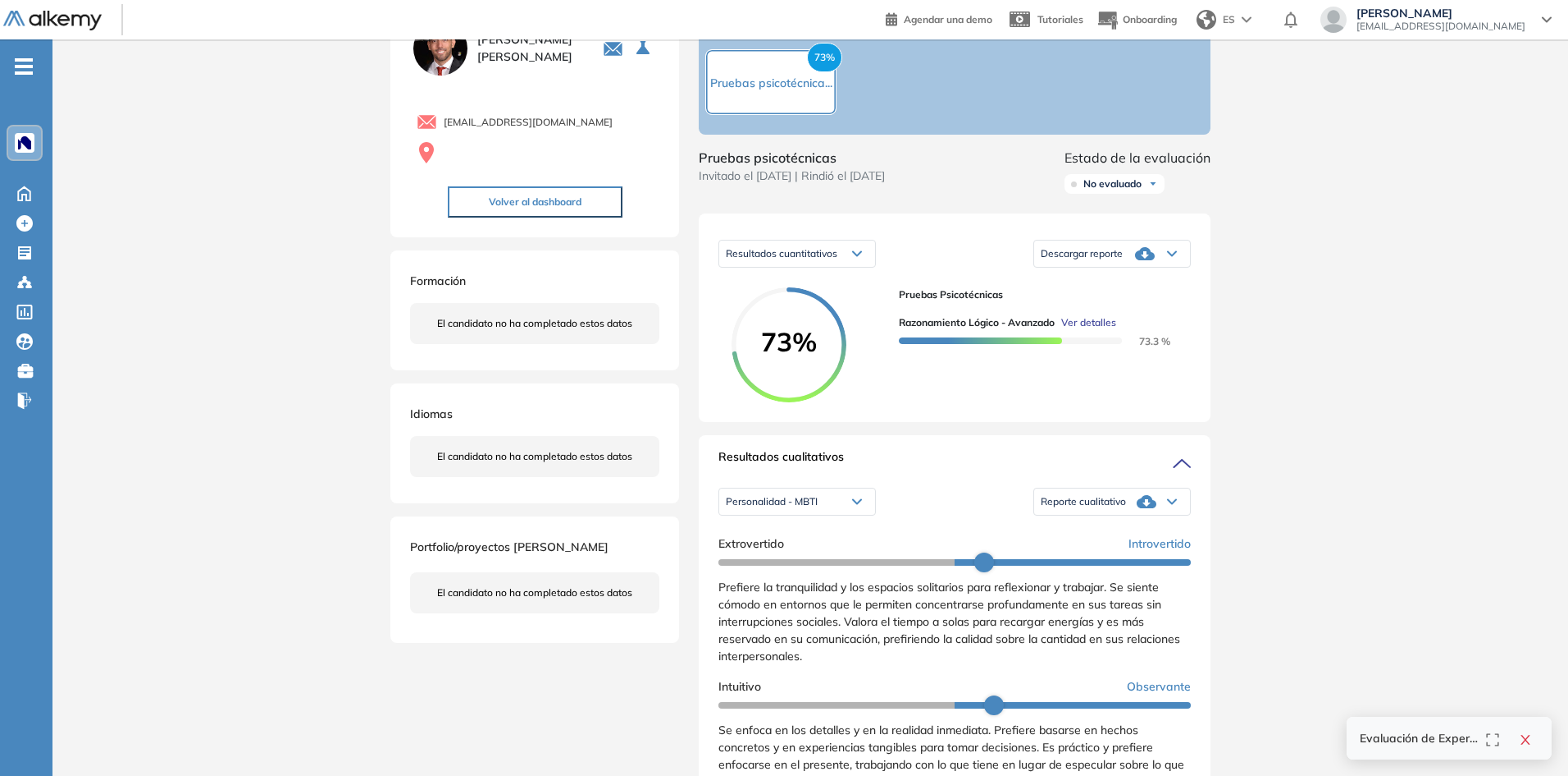
scroll to position [0, 0]
